Goal: Find specific page/section: Find specific page/section

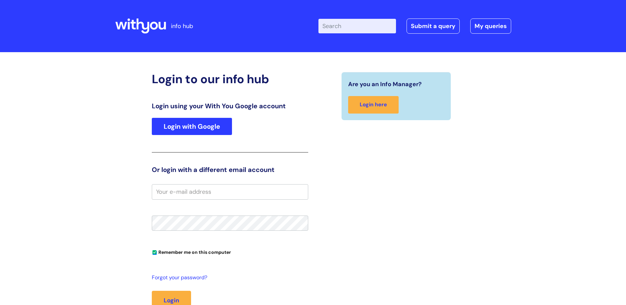
type input "s.mcgrath"
click at [215, 127] on link "Login with Google" at bounding box center [192, 126] width 80 height 17
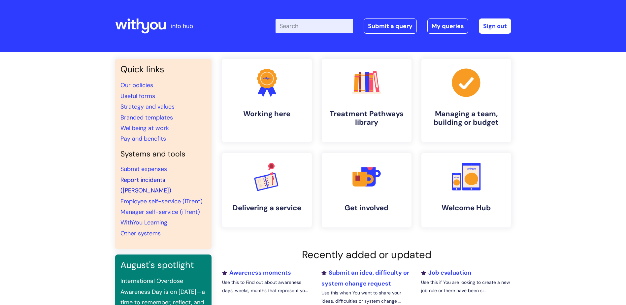
click at [157, 181] on link "Report incidents ([PERSON_NAME])" at bounding box center [145, 185] width 51 height 18
